Goal: Information Seeking & Learning: Learn about a topic

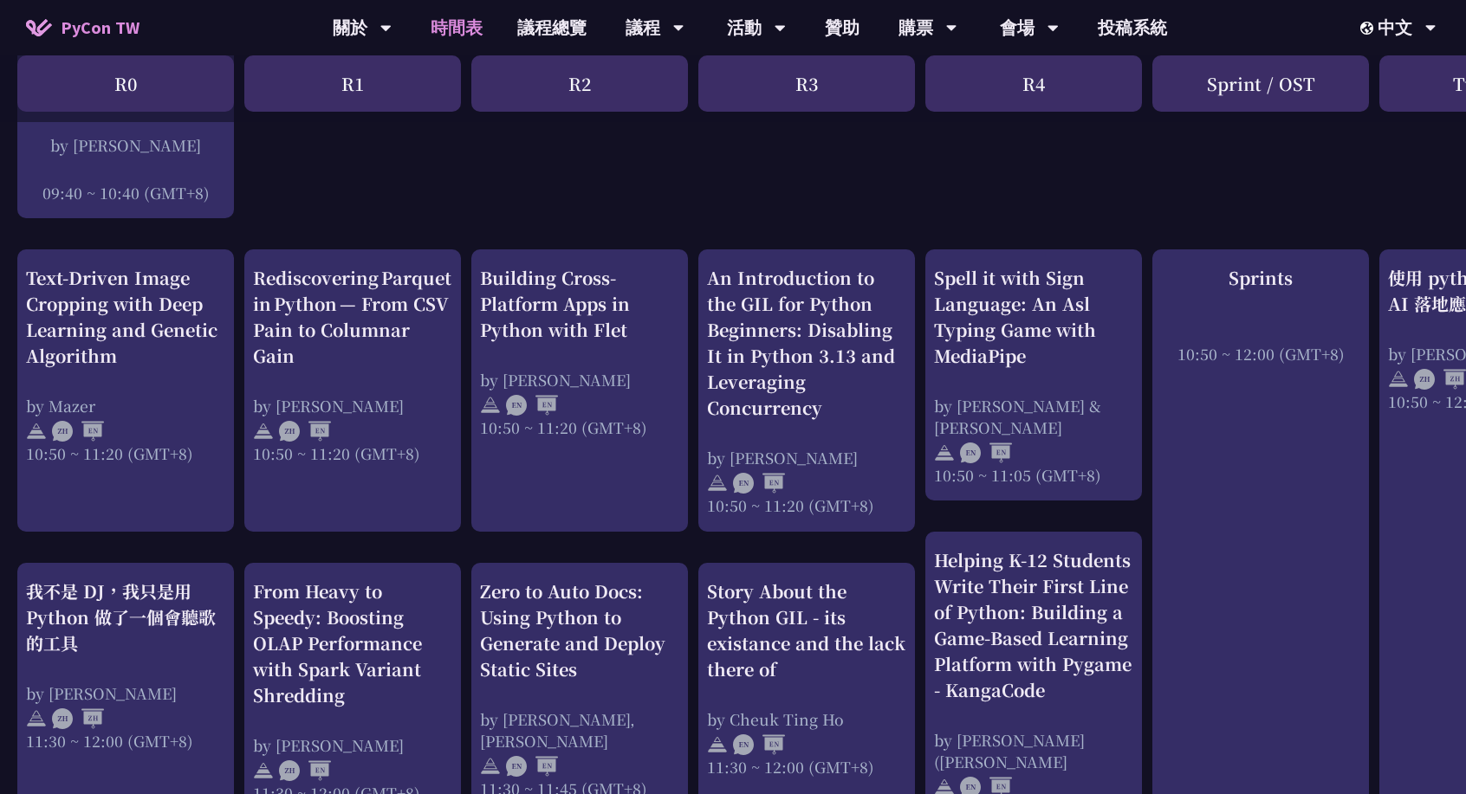
scroll to position [547, 0]
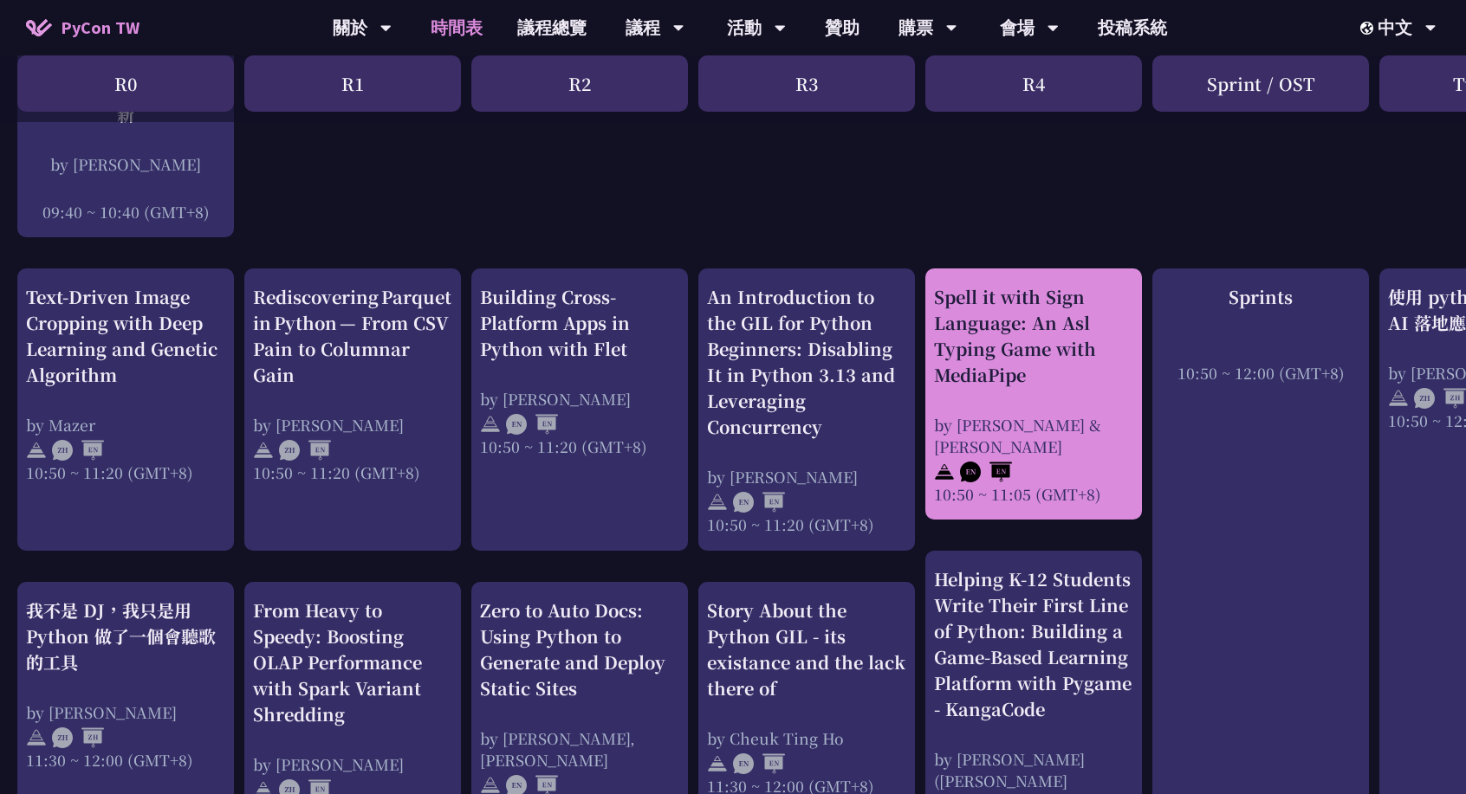
click at [988, 372] on div "Spell it with Sign Language: An Asl Typing Game with MediaPipe" at bounding box center [1033, 336] width 199 height 104
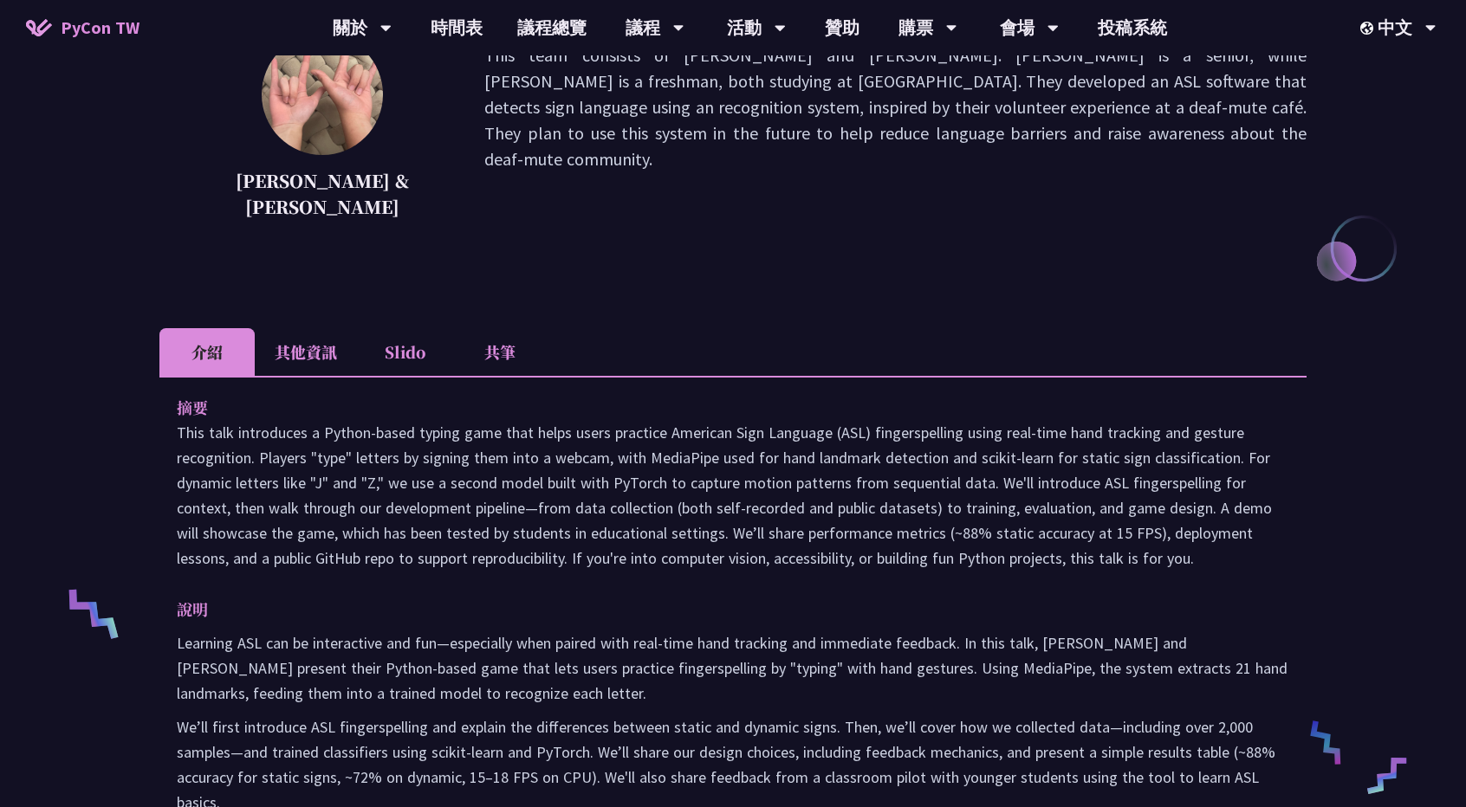
scroll to position [308, 0]
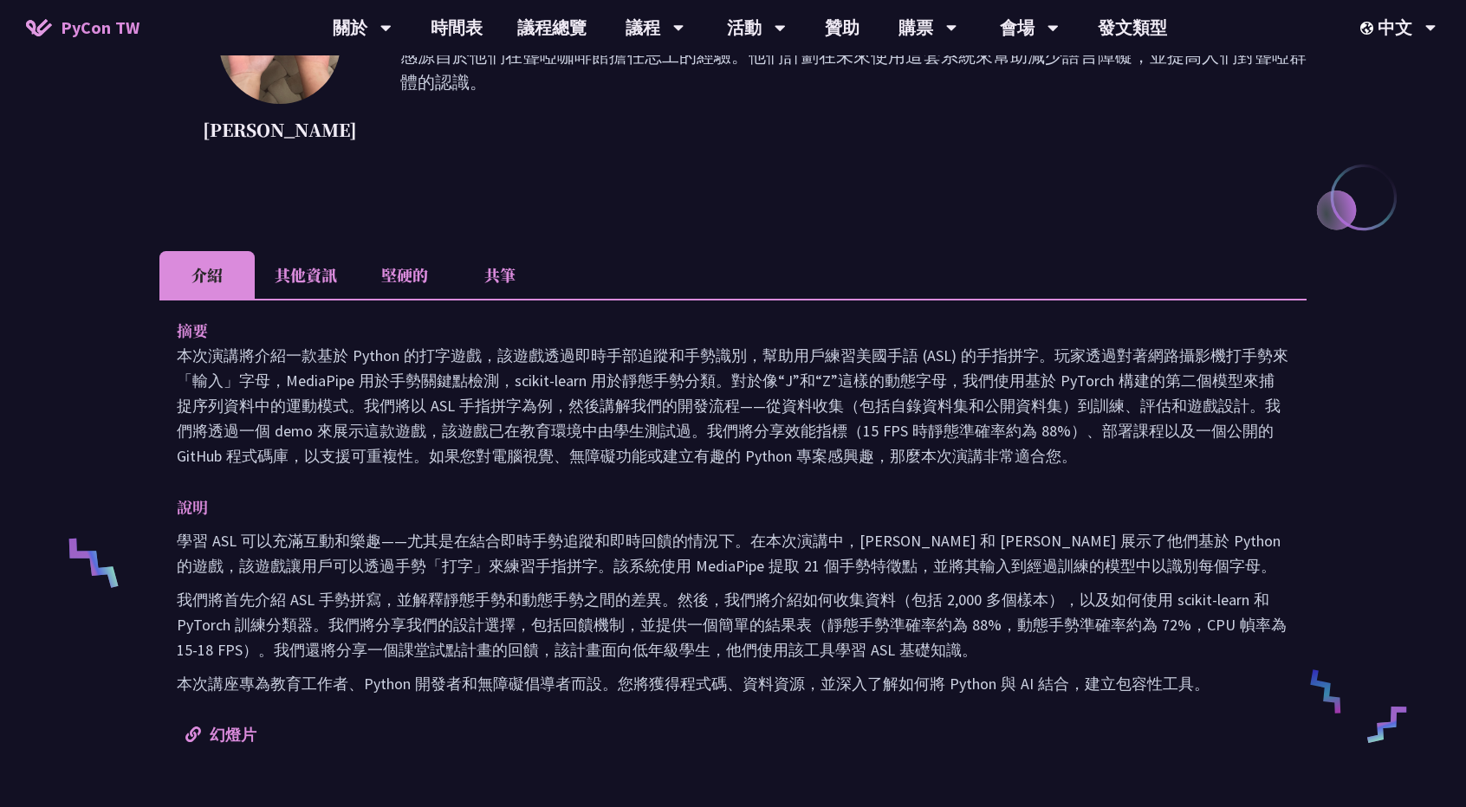
drag, startPoint x: 133, startPoint y: 12, endPoint x: 29, endPoint y: 250, distance: 259.6
click at [29, 250] on div "手語拼字：使用 MediaPipe 的 ASL 打字遊戲 [PERSON_NAME]和[PERSON_NAME] 這個團隊由[PERSON_NAME]（[PE…" at bounding box center [733, 546] width 1466 height 1708
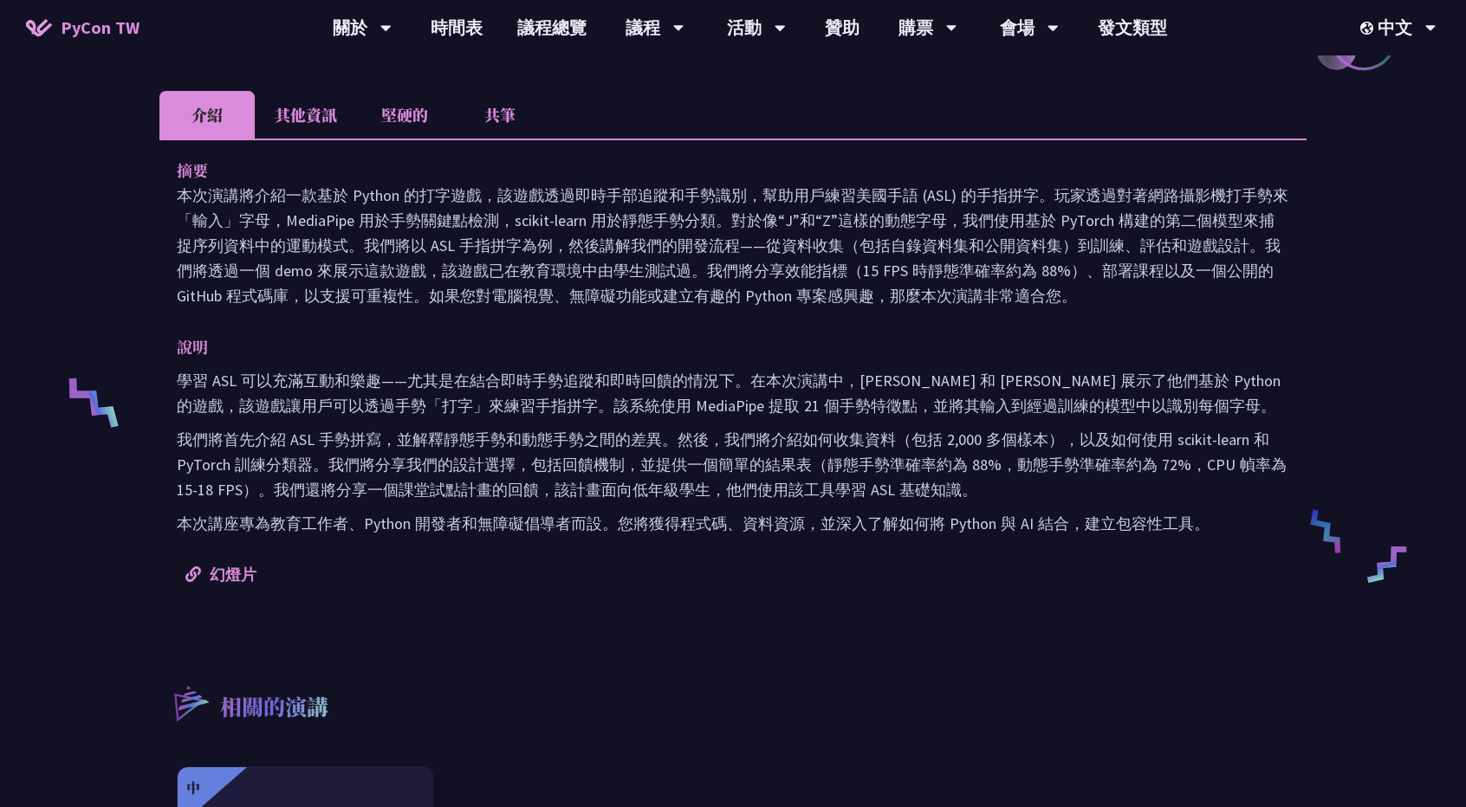
scroll to position [509, 0]
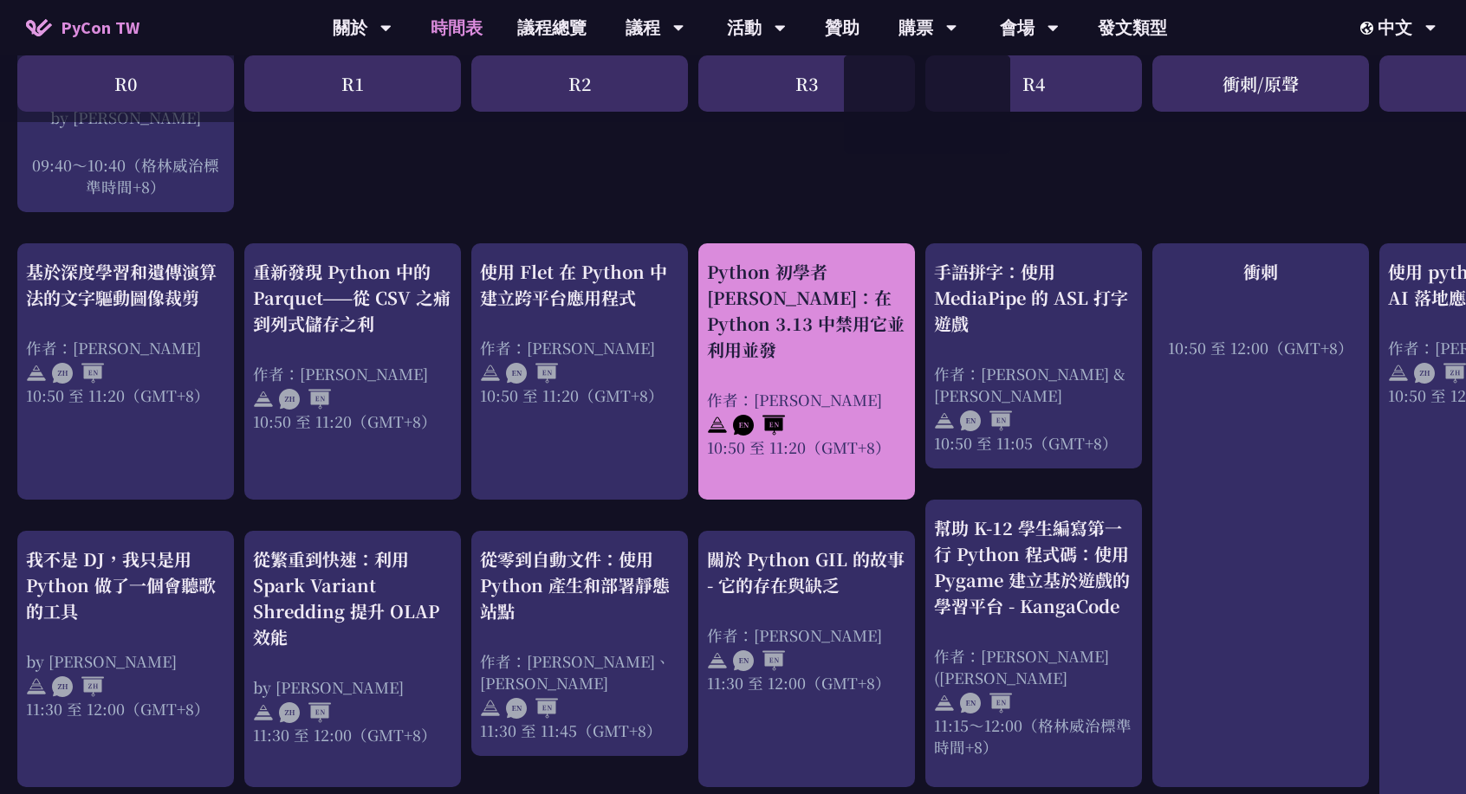
scroll to position [594, 0]
